Goal: Task Accomplishment & Management: Manage account settings

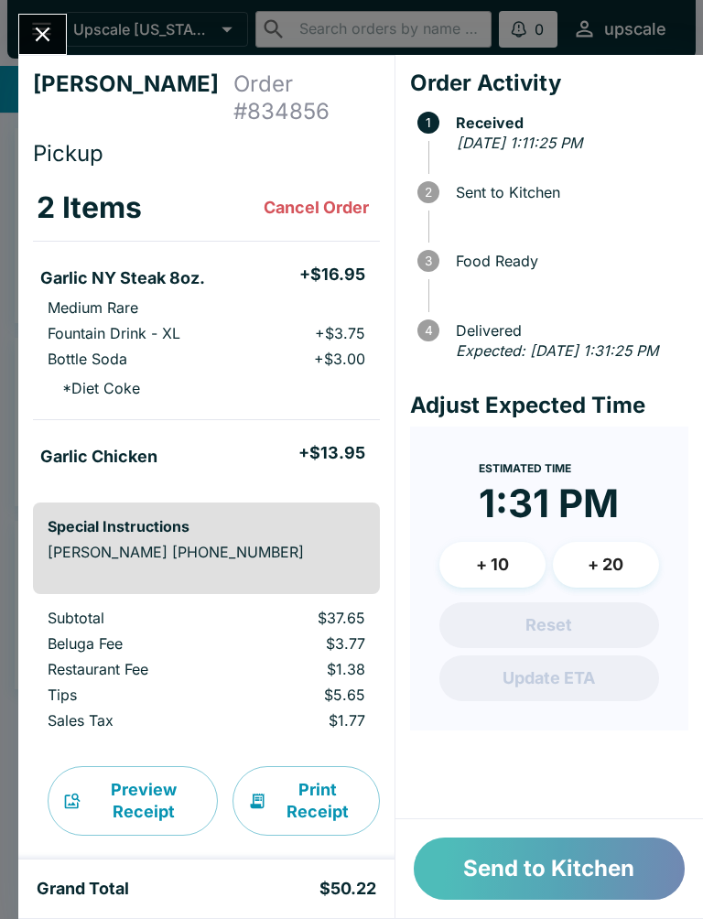
click at [557, 874] on button "Send to Kitchen" at bounding box center [549, 869] width 271 height 62
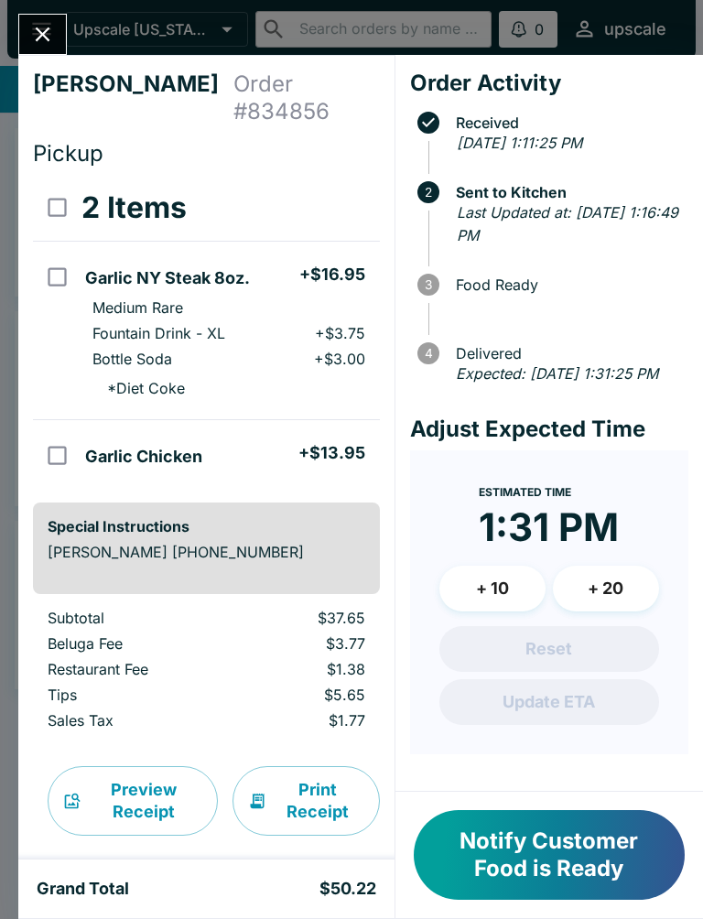
click at [224, 324] on p "Fountain Drink - XL" at bounding box center [158, 333] width 133 height 18
click at [258, 295] on li "Medium Rare" at bounding box center [228, 308] width 301 height 26
checkbox input "false"
click at [44, 36] on icon "Close" at bounding box center [43, 34] width 15 height 15
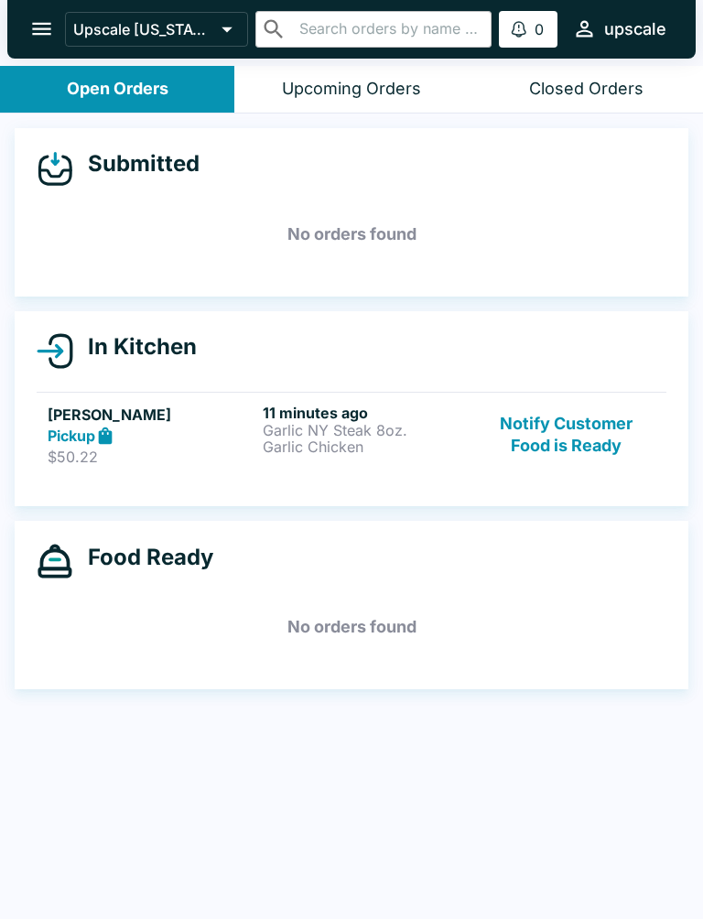
click at [308, 386] on ul "[PERSON_NAME] Pickup $50.22 11 minutes ago Garlic NY Steak 8oz. Garlic Chicken …" at bounding box center [352, 434] width 630 height 101
click at [331, 419] on h6 "11 minutes ago" at bounding box center [367, 413] width 208 height 18
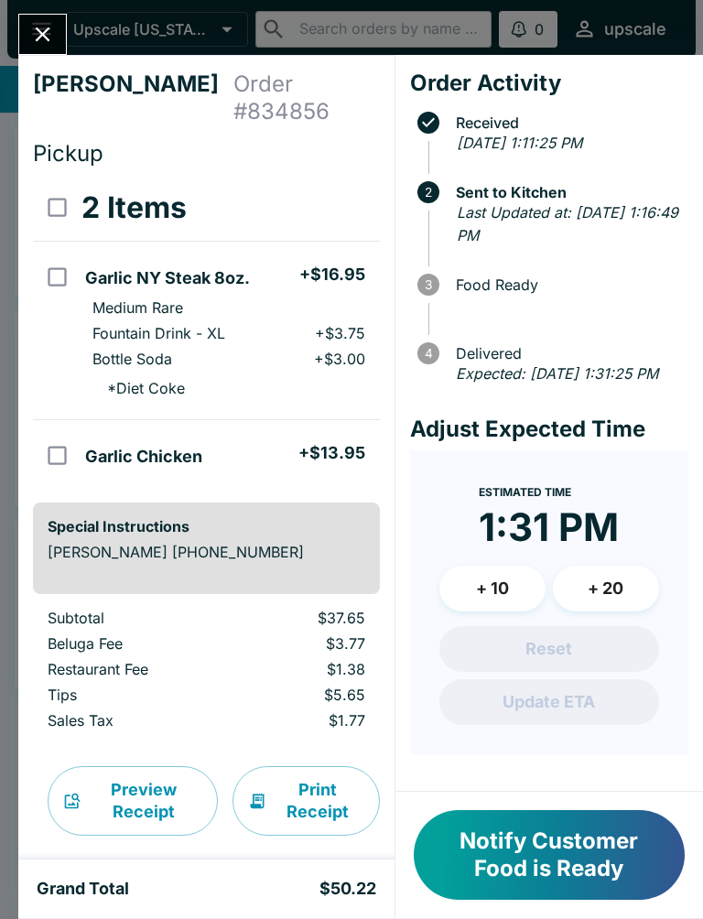
click at [37, 34] on icon "Close" at bounding box center [42, 34] width 25 height 25
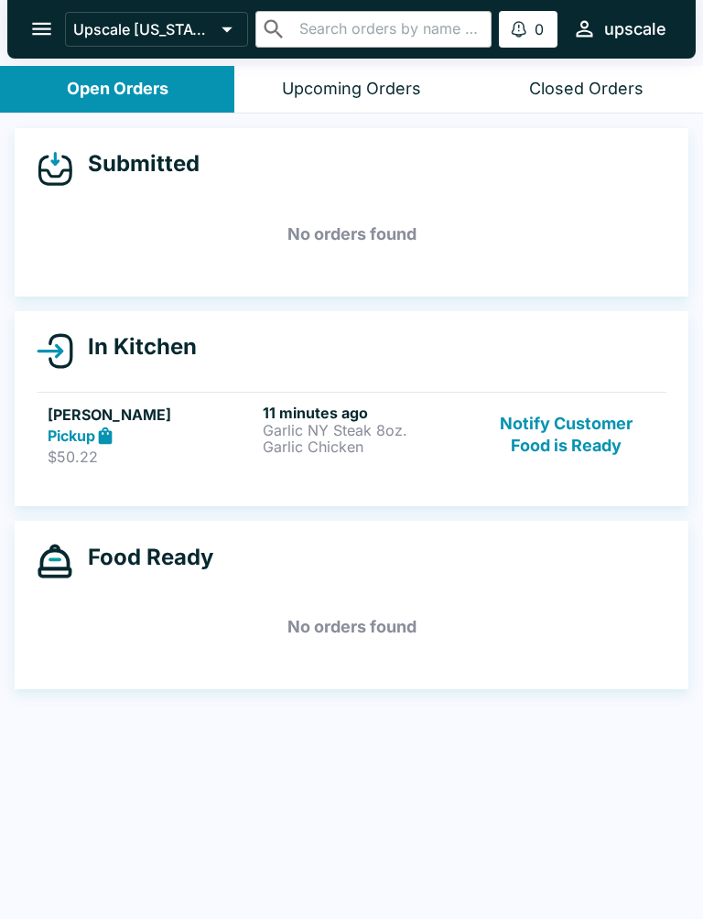
click at [345, 462] on div "11 minutes ago Garlic NY Steak 8oz. Garlic Chicken" at bounding box center [367, 435] width 208 height 63
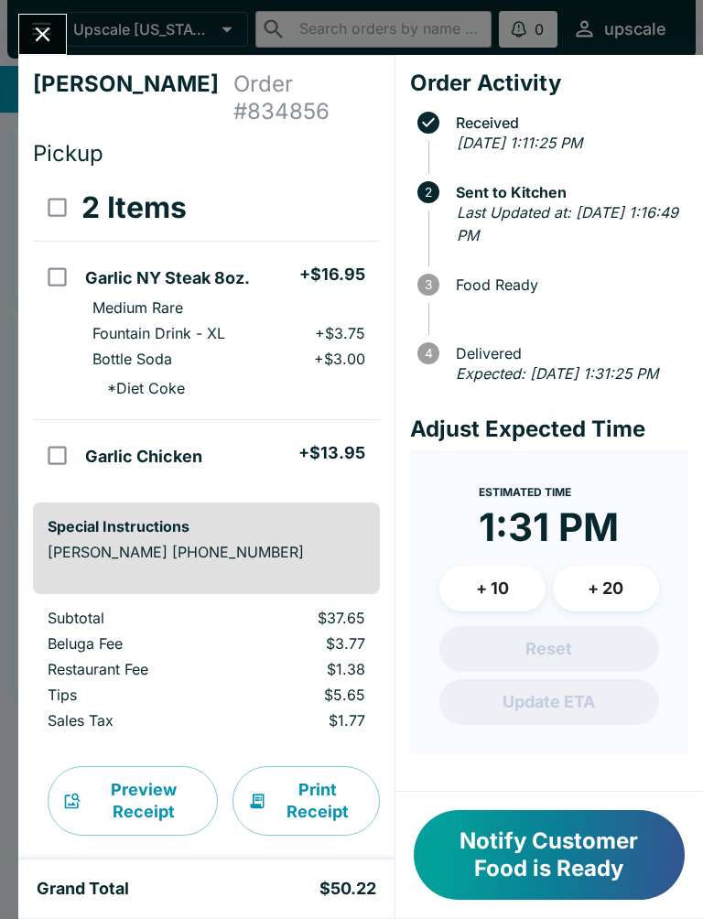
click at [331, 435] on li "Garlic Chicken + $13.95" at bounding box center [228, 454] width 301 height 38
click at [320, 420] on td "Garlic Chicken + $13.95" at bounding box center [228, 454] width 301 height 69
checkbox input "false"
click at [200, 772] on button "Preview Receipt" at bounding box center [133, 801] width 170 height 70
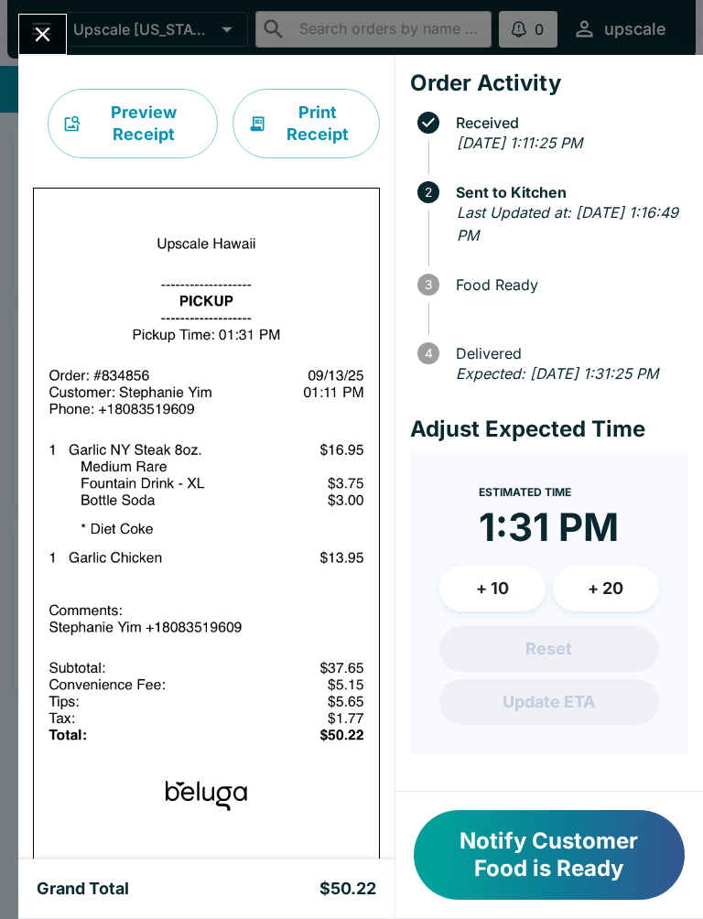
click at [31, 32] on icon "Close" at bounding box center [42, 34] width 25 height 25
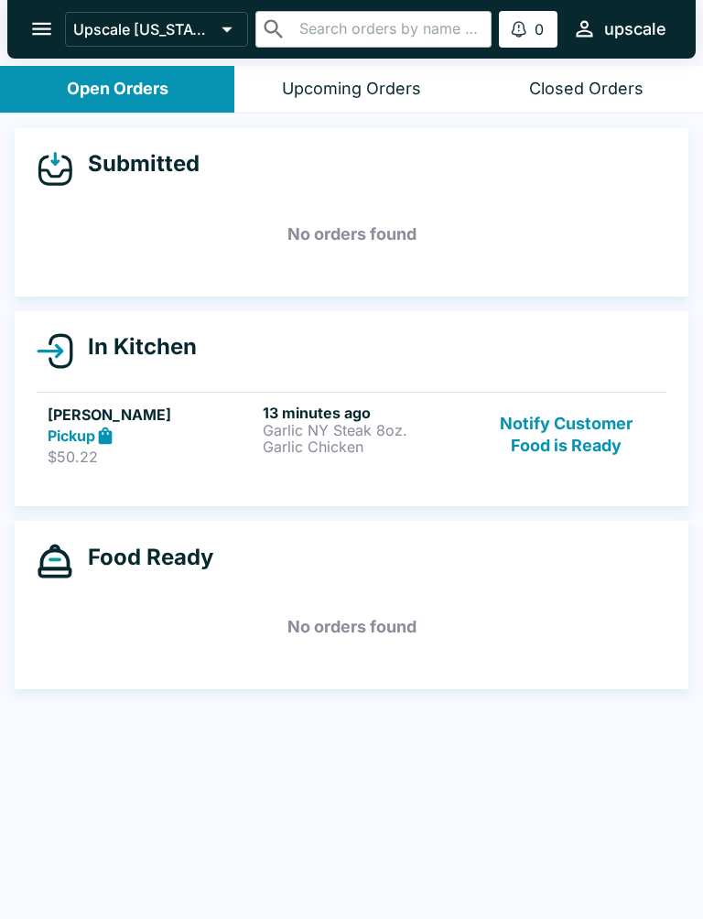
click at [558, 429] on button "Notify Customer Food is Ready" at bounding box center [567, 435] width 178 height 63
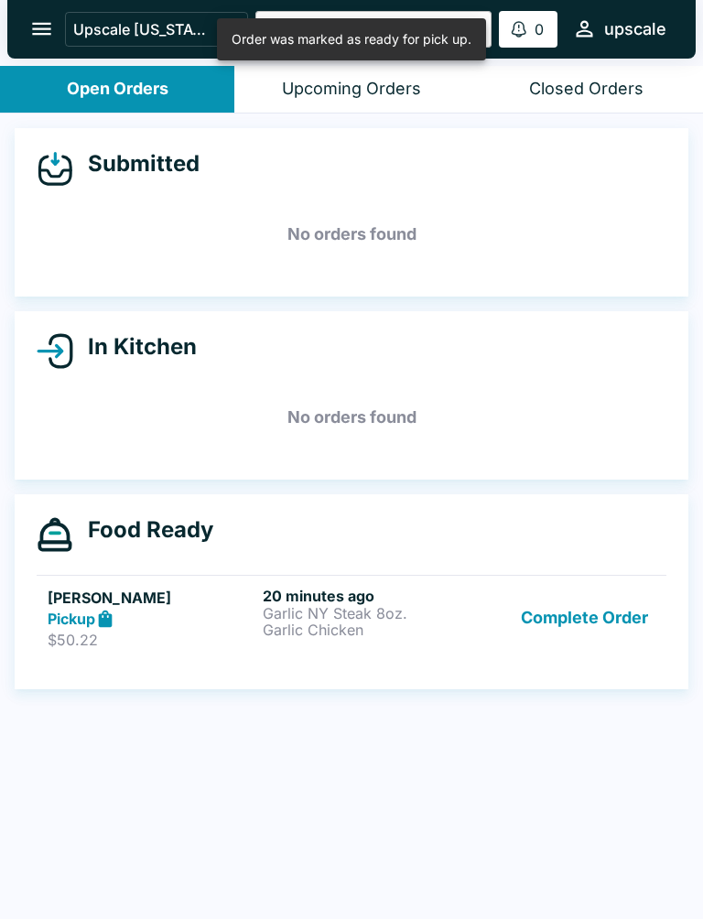
click at [598, 620] on button "Complete Order" at bounding box center [585, 618] width 142 height 63
